Goal: Transaction & Acquisition: Purchase product/service

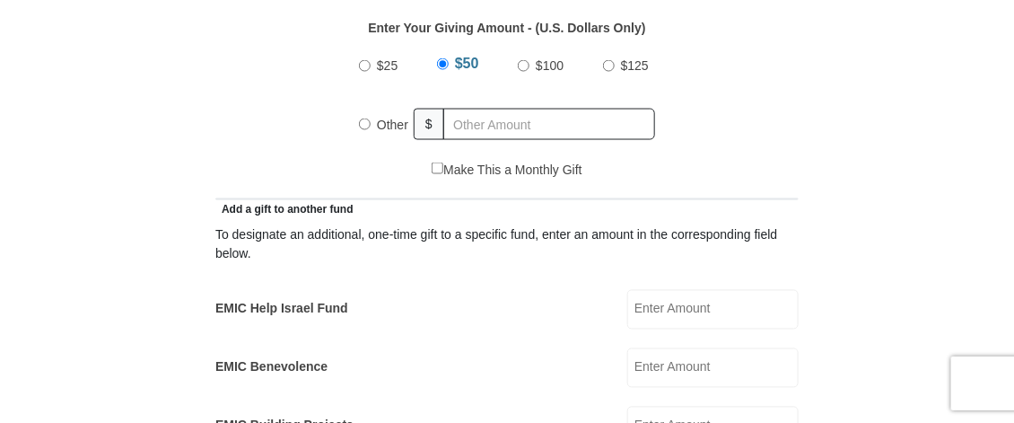
scroll to position [835, 0]
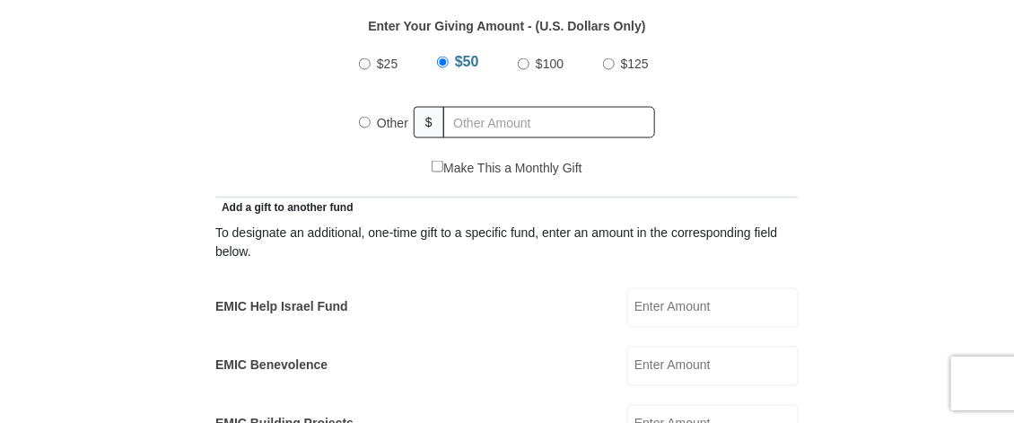
click at [373, 127] on label "Other" at bounding box center [393, 122] width 44 height 39
click at [371, 127] on input "Other" at bounding box center [365, 123] width 12 height 12
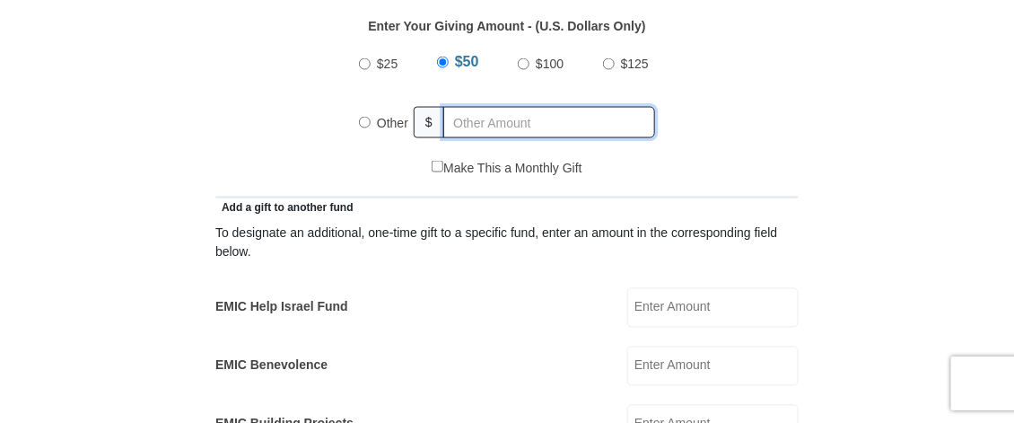
radio input "true"
type input "25.00"
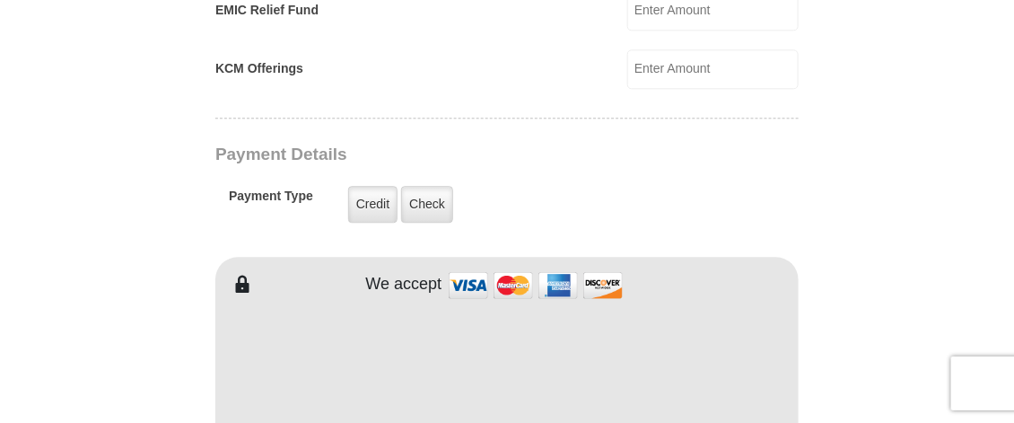
scroll to position [1307, 0]
click at [376, 196] on label "Credit" at bounding box center [372, 204] width 49 height 37
click at [0, 0] on input "Credit" at bounding box center [0, 0] width 0 height 0
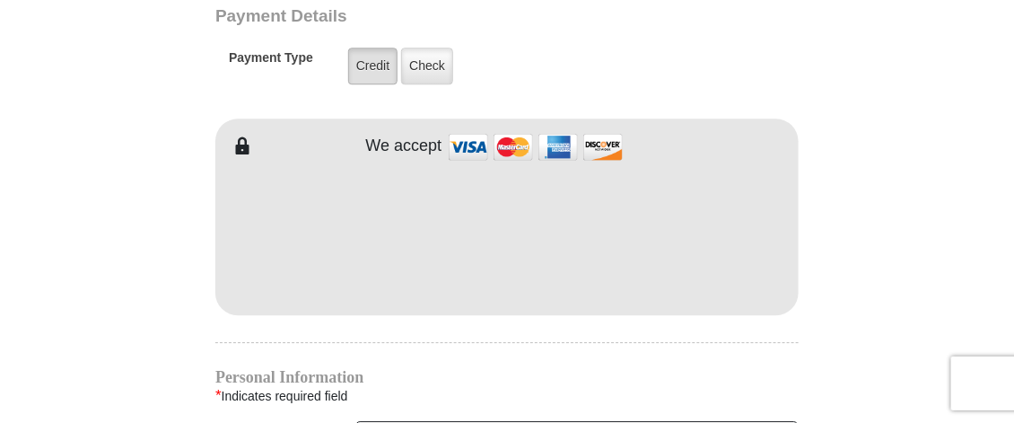
scroll to position [1447, 0]
type input "Joanne"
type input "DeLillo"
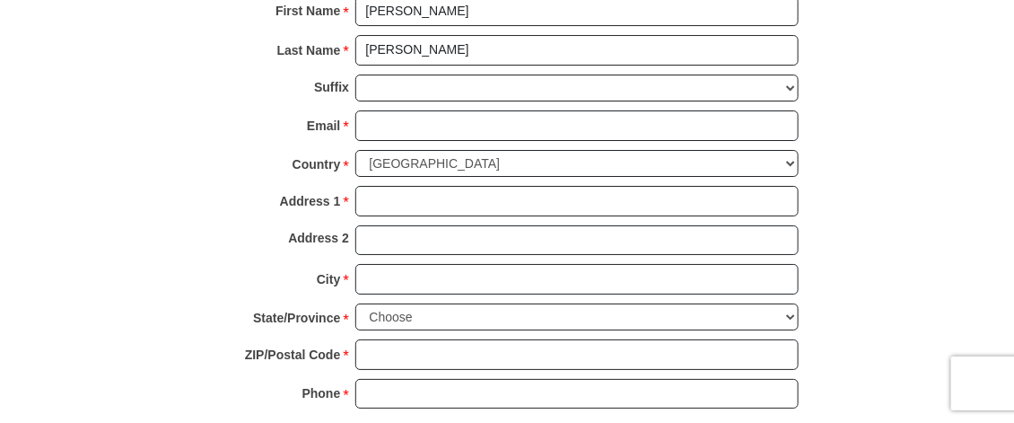
scroll to position [1866, 0]
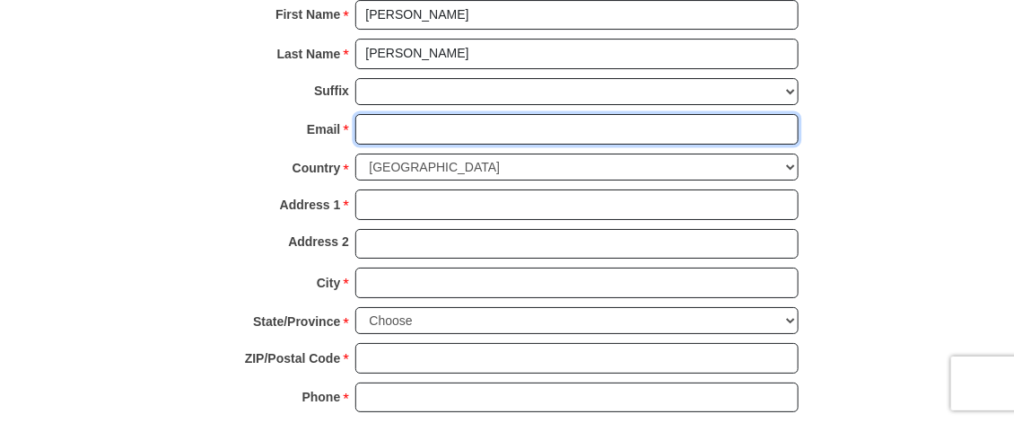
click at [393, 125] on input "Email *" at bounding box center [576, 129] width 443 height 31
type input "littlelamb626@gmail.com"
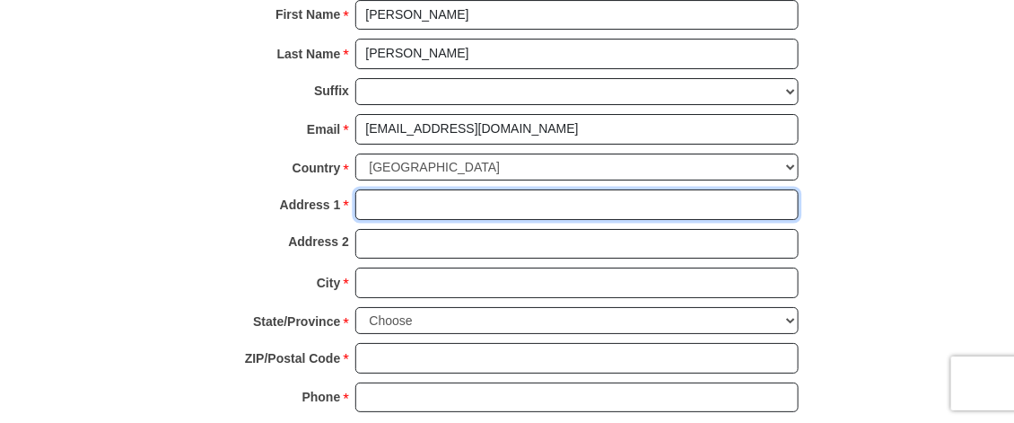
type input "626 Granite Springs Road"
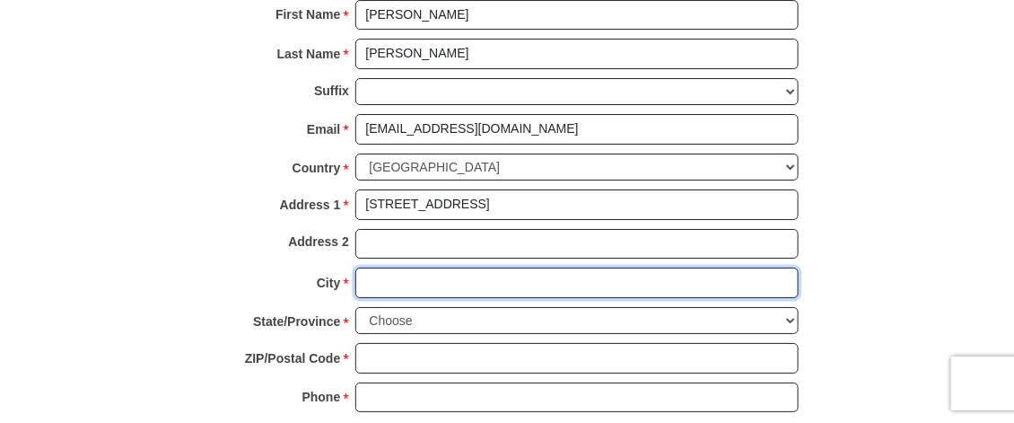
type input "Yorktown Heights"
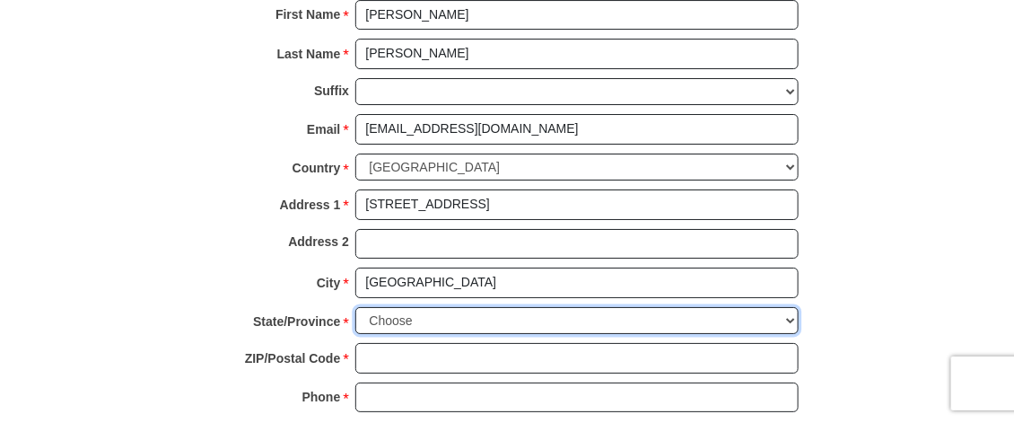
select select "NY"
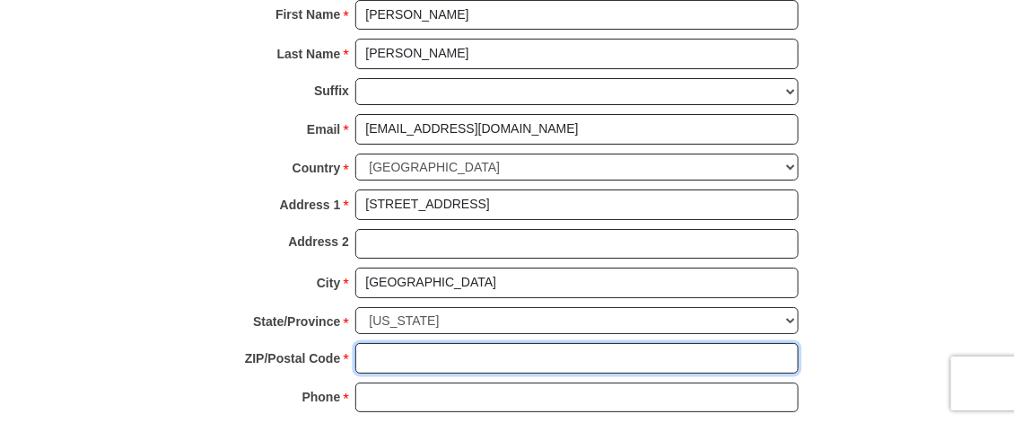
type input "10598-3427"
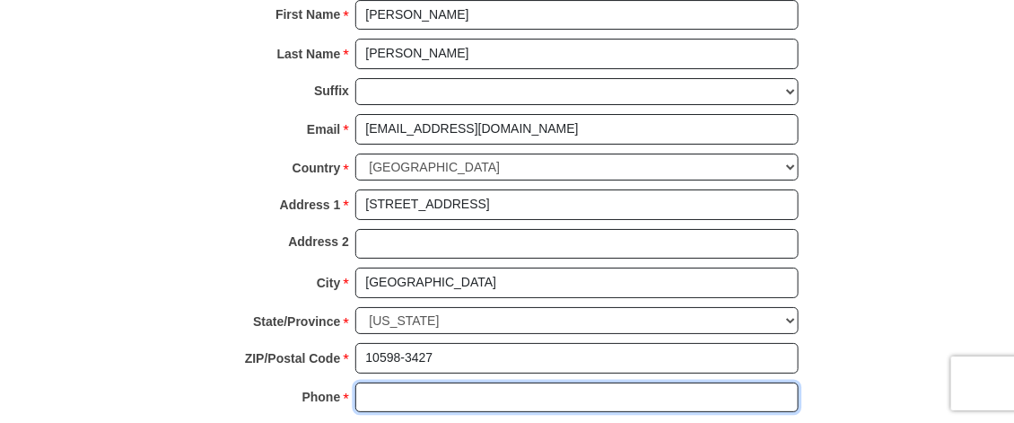
type input "9142153863"
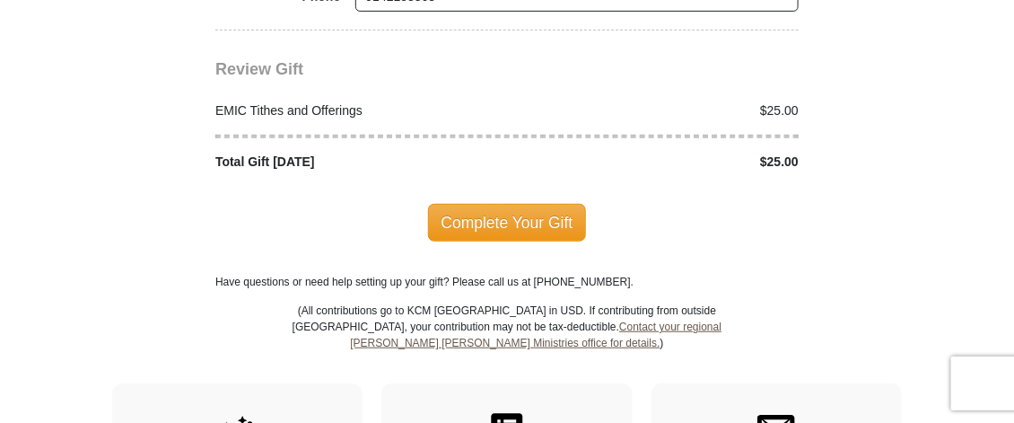
scroll to position [2275, 0]
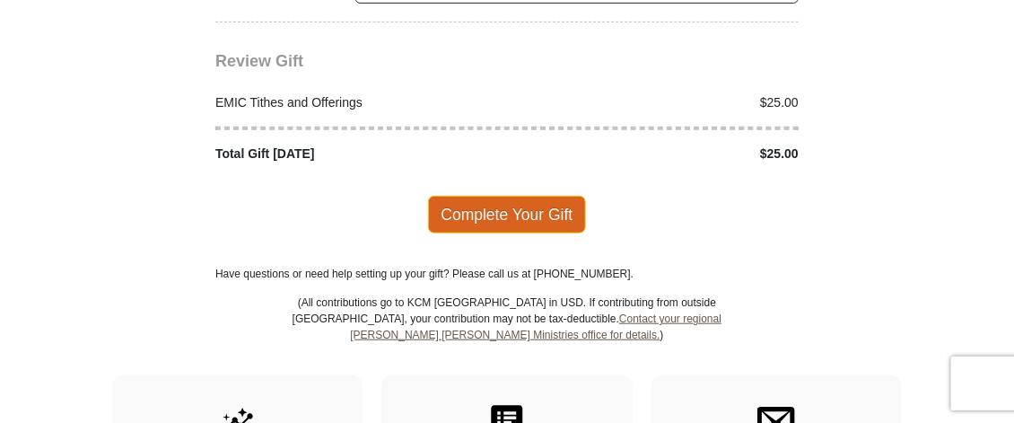
click at [541, 216] on span "Complete Your Gift" at bounding box center [507, 215] width 159 height 38
